Goal: Information Seeking & Learning: Check status

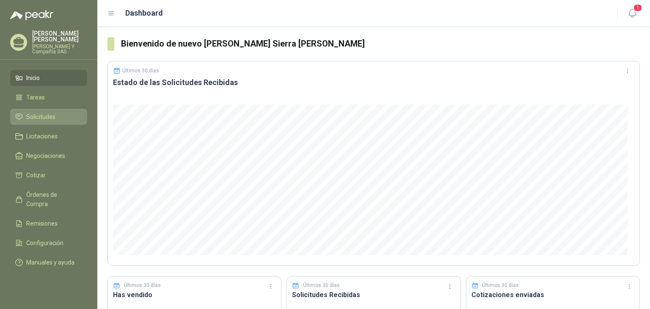
click at [59, 110] on link "Solicitudes" at bounding box center [48, 117] width 77 height 16
click at [55, 121] on link "Solicitudes" at bounding box center [48, 117] width 77 height 16
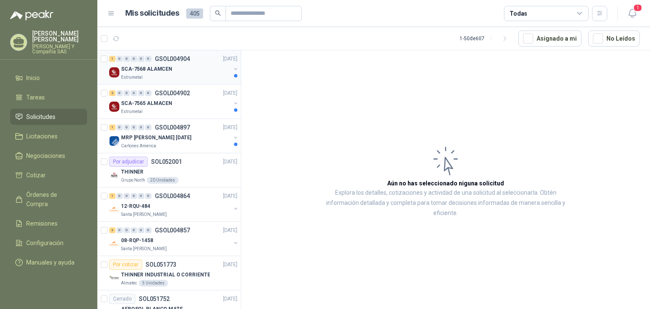
click at [142, 70] on p "SCA-7568 ALAMCEN" at bounding box center [146, 69] width 51 height 8
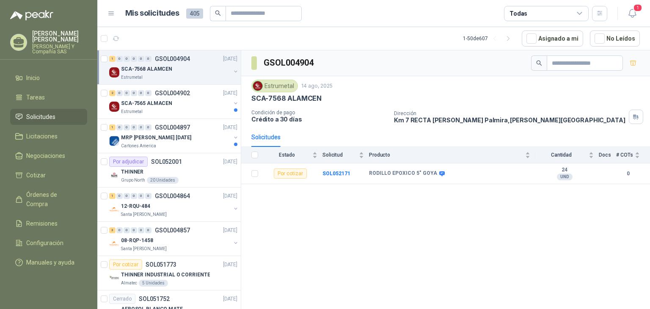
click at [168, 74] on div "Estrumetal" at bounding box center [176, 77] width 110 height 7
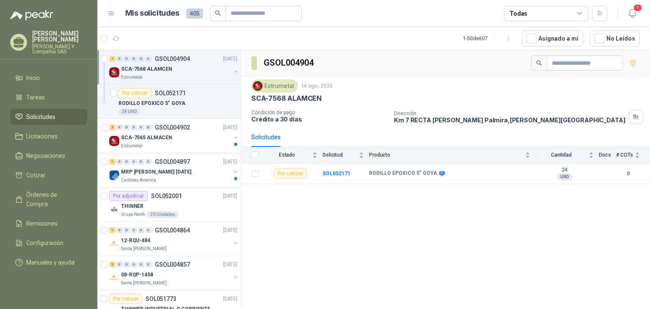
click at [154, 66] on p "SCA-7568 ALAMCEN" at bounding box center [146, 69] width 51 height 8
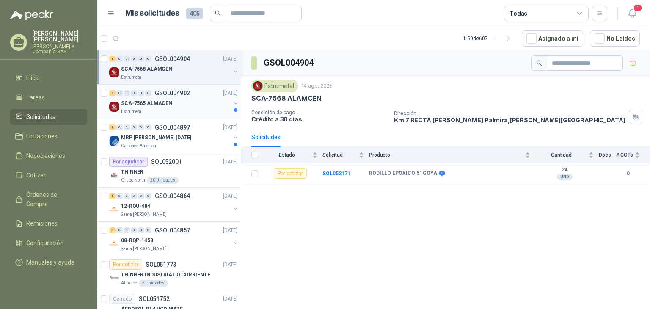
click at [135, 108] on p "Estrumetal" at bounding box center [132, 111] width 22 height 7
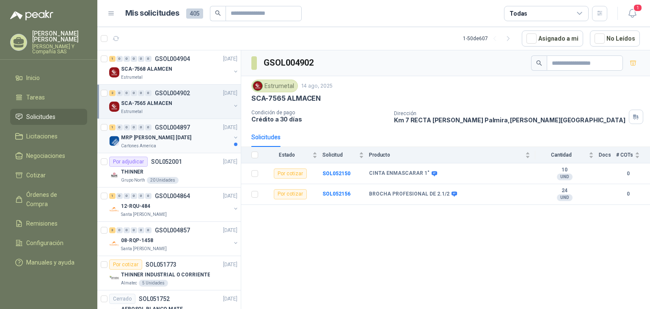
click at [142, 143] on p "Cartones America" at bounding box center [138, 146] width 35 height 7
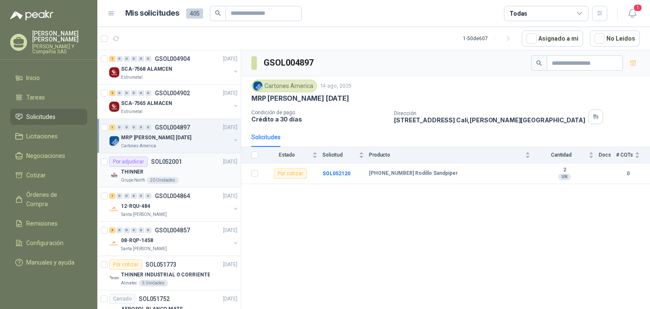
click at [159, 177] on div "20 Unidades" at bounding box center [163, 180] width 32 height 7
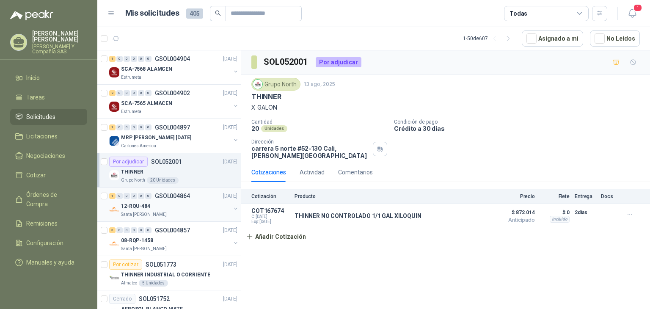
click at [159, 211] on p "Santa [PERSON_NAME]" at bounding box center [144, 214] width 46 height 7
